Goal: Task Accomplishment & Management: Complete application form

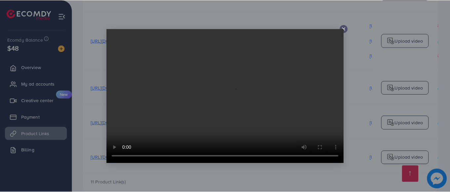
scroll to position [0, 167]
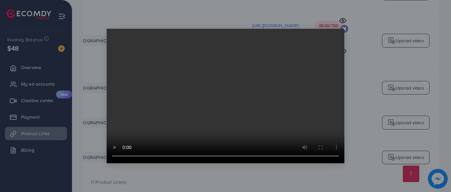
click at [344, 28] on line at bounding box center [344, 28] width 3 height 3
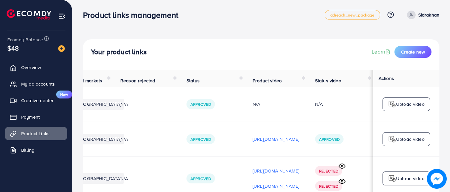
scroll to position [0, 0]
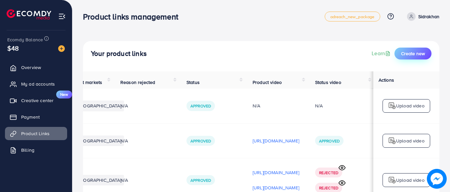
click at [425, 57] on button "Create new" at bounding box center [412, 54] width 37 height 12
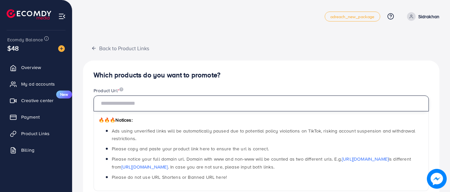
click at [333, 99] on input "text" at bounding box center [260, 103] width 335 height 16
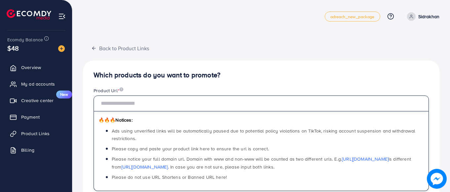
paste input "**********"
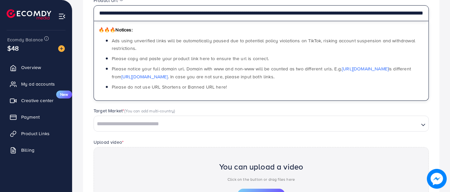
scroll to position [93, 0]
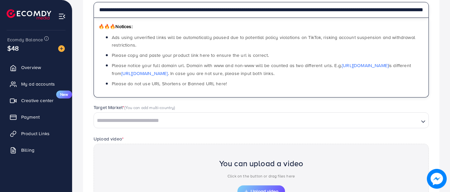
type input "**********"
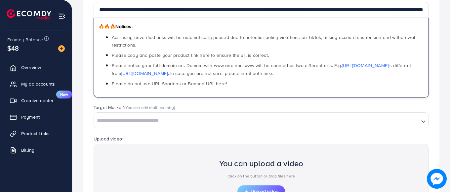
click at [323, 127] on div "Loading..." at bounding box center [260, 120] width 335 height 16
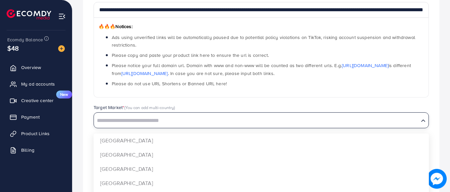
scroll to position [0, 0]
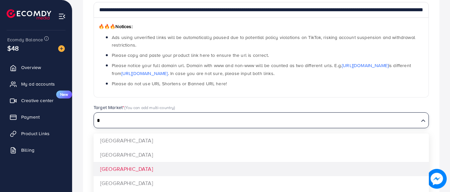
type input "*"
click at [193, 170] on div "**********" at bounding box center [261, 117] width 356 height 301
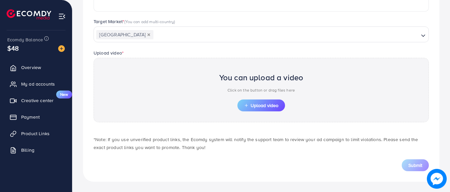
scroll to position [180, 0]
click at [262, 101] on button "Upload video" at bounding box center [261, 105] width 48 height 12
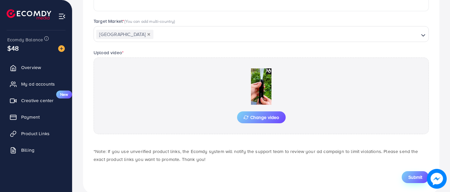
click at [410, 179] on span "Submit" at bounding box center [415, 177] width 14 height 7
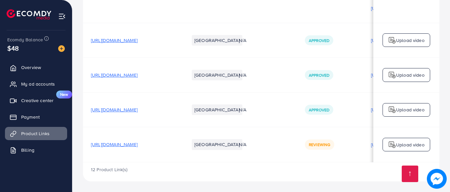
scroll to position [0, 167]
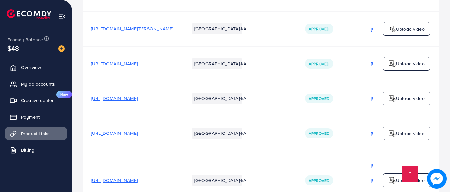
scroll to position [382, 0]
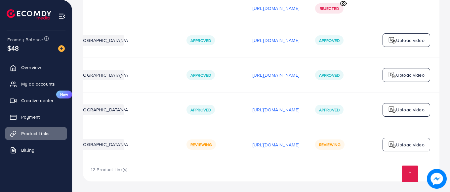
click at [178, 159] on td "Reviewing" at bounding box center [211, 144] width 66 height 35
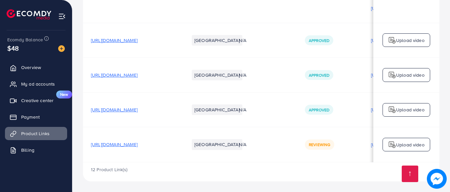
click at [339, 163] on div "12 Product Link(s)" at bounding box center [261, 171] width 356 height 19
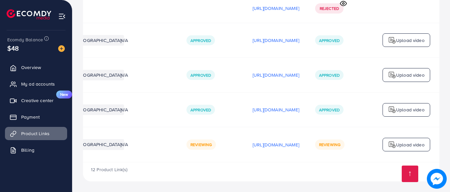
click at [190, 163] on div "12 Product Link(s)" at bounding box center [261, 171] width 356 height 19
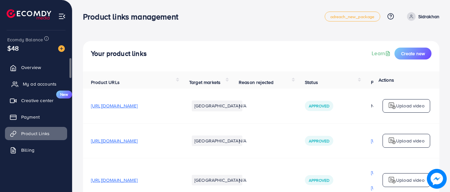
click at [32, 81] on span "My ad accounts" at bounding box center [40, 84] width 34 height 7
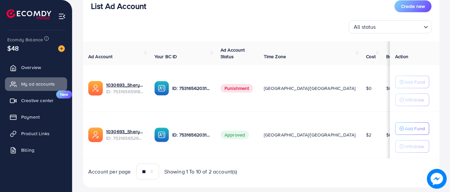
scroll to position [84, 0]
